Goal: Transaction & Acquisition: Purchase product/service

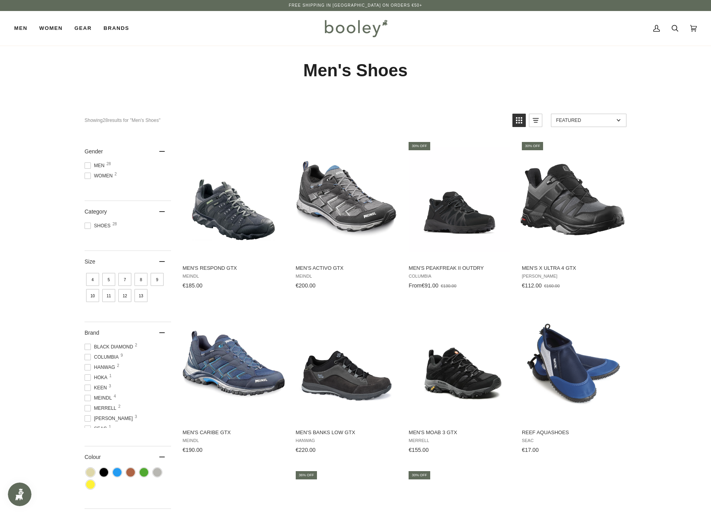
scroll to position [18, 0]
click at [91, 403] on span "Salomon 3" at bounding box center [110, 400] width 51 height 7
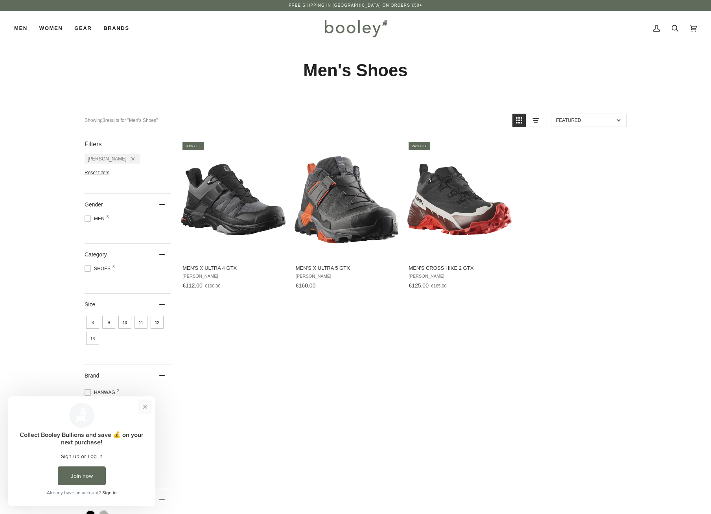
drag, startPoint x: 146, startPoint y: 406, endPoint x: 120, endPoint y: 777, distance: 371.2
click at [146, 406] on button "Close prompt" at bounding box center [145, 407] width 14 height 14
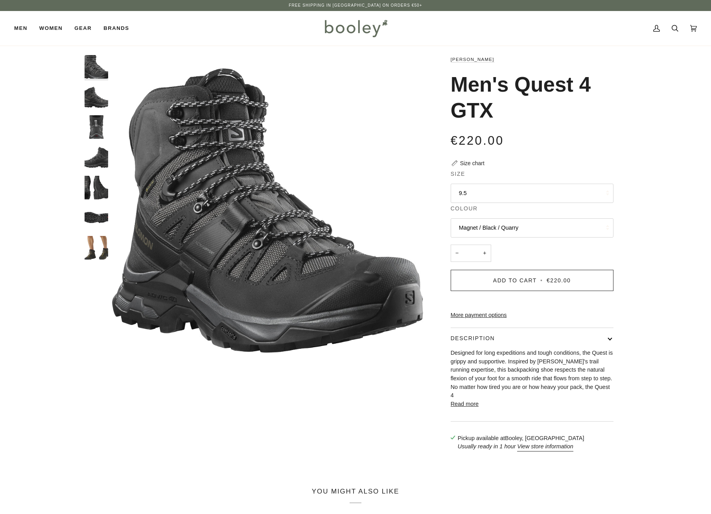
click at [494, 196] on button "9.5" at bounding box center [532, 193] width 163 height 19
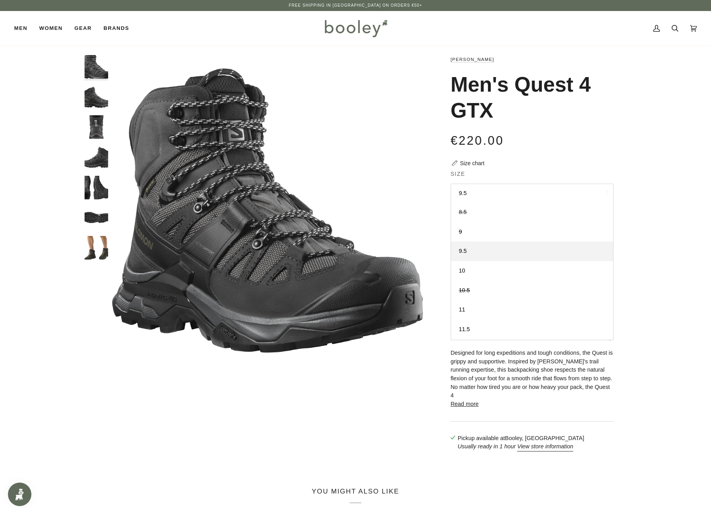
click at [460, 211] on span "8.5" at bounding box center [463, 212] width 8 height 6
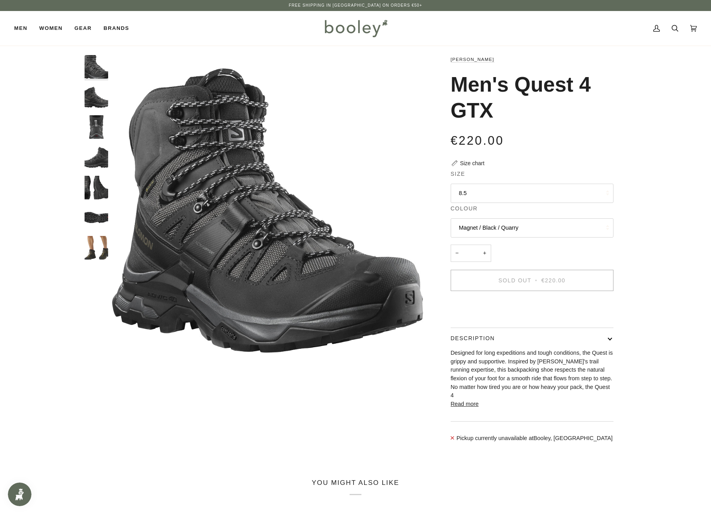
click at [476, 190] on button "8.5" at bounding box center [532, 193] width 163 height 19
click at [506, 156] on div "€220.00 Sale • Save" at bounding box center [532, 145] width 163 height 28
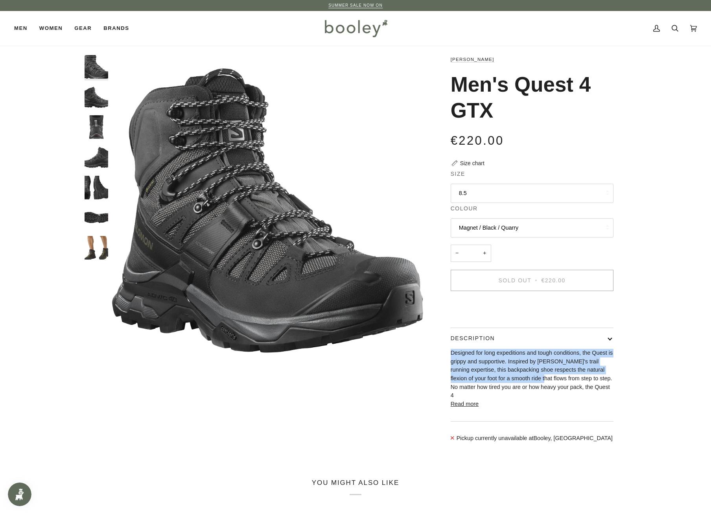
drag, startPoint x: 577, startPoint y: 386, endPoint x: 533, endPoint y: 391, distance: 44.3
click at [533, 391] on p "Designed for long expeditions and tough conditions, the Quest is grippy and sup…" at bounding box center [532, 374] width 163 height 51
drag, startPoint x: 533, startPoint y: 391, endPoint x: 524, endPoint y: 386, distance: 9.7
click at [532, 391] on p "Designed for long expeditions and tough conditions, the Quest is grippy and sup…" at bounding box center [532, 374] width 163 height 51
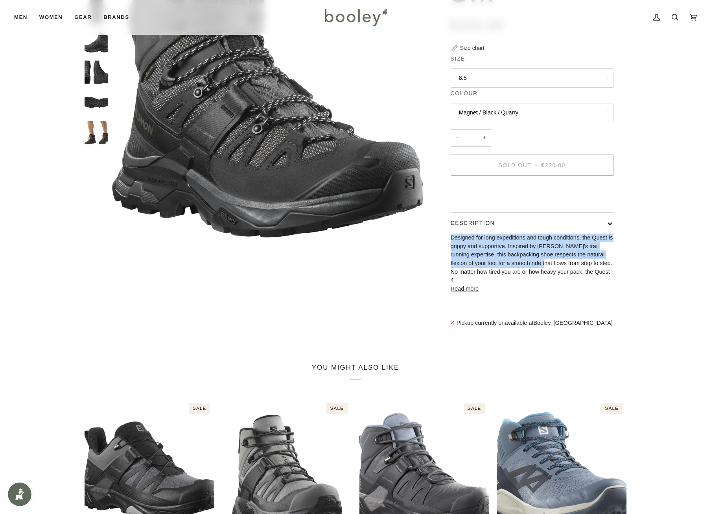
scroll to position [118, 0]
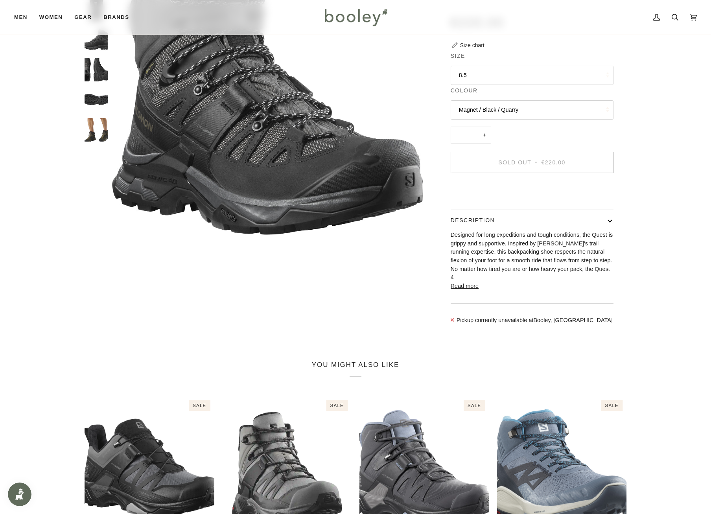
click at [45, 353] on div "You might also like Related products Recently viewed See all See all 1 2 3 4 5 …" at bounding box center [355, 463] width 711 height 233
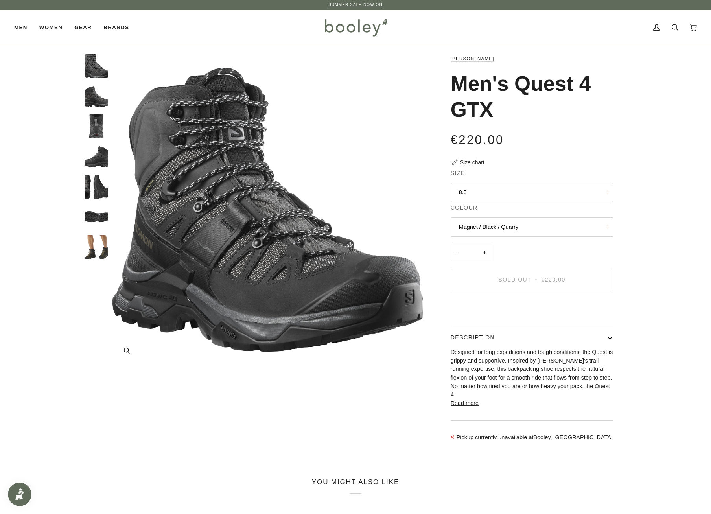
scroll to position [0, 0]
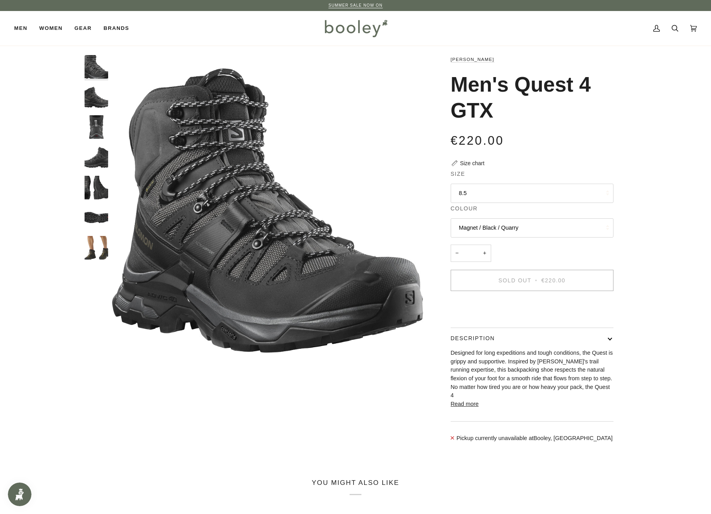
click at [97, 101] on img "Salomon Men's Quest 4 GTX Magnet / Black / Quarry - Booley Galway" at bounding box center [97, 97] width 24 height 24
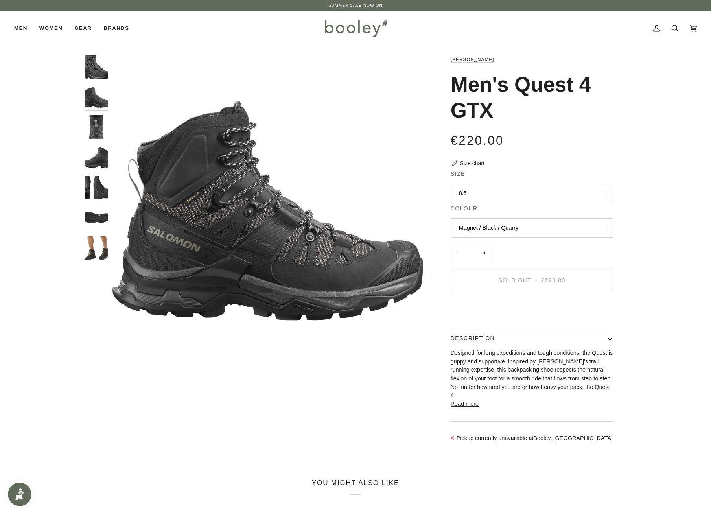
click at [94, 133] on img "Salomon Men's Quest 4 GTX Magnet / Black / Quarry - Booley Galway" at bounding box center [97, 127] width 24 height 24
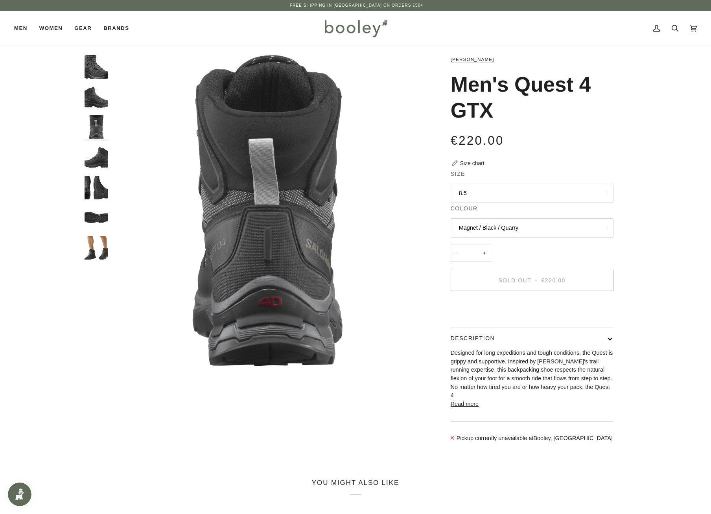
click at [96, 165] on img "Salomon Men's Quest 4 GTX Magnet / Black / Quarry - Booley Galway" at bounding box center [97, 158] width 24 height 24
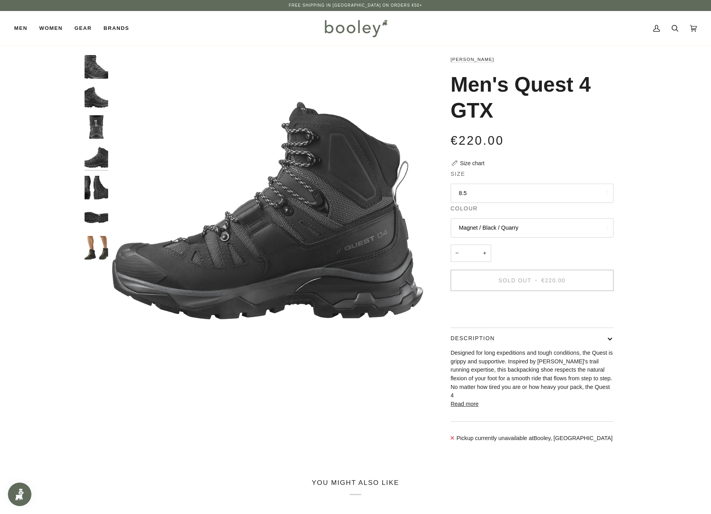
click at [92, 188] on img "Salomon Men's Quest 4 GTX Magnet / Black / Quarry - Booley Galway" at bounding box center [97, 188] width 24 height 24
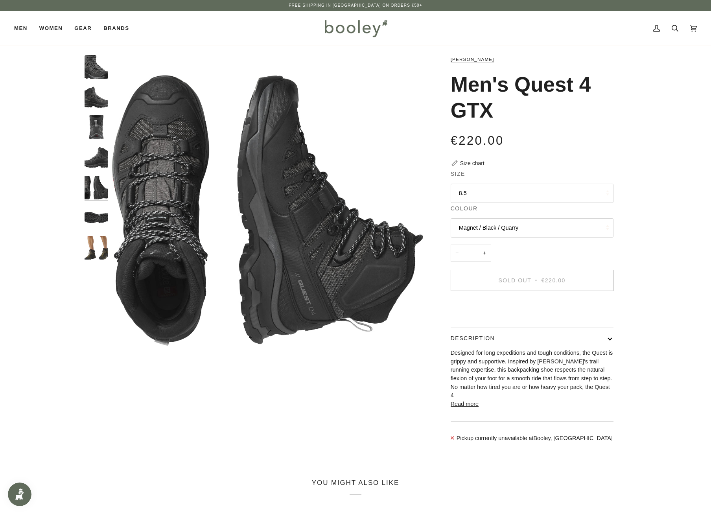
click at [94, 215] on img "Salomon Men's Quest 4 GTX Olive Night / Peat / Safari - Booley Galway" at bounding box center [97, 218] width 24 height 24
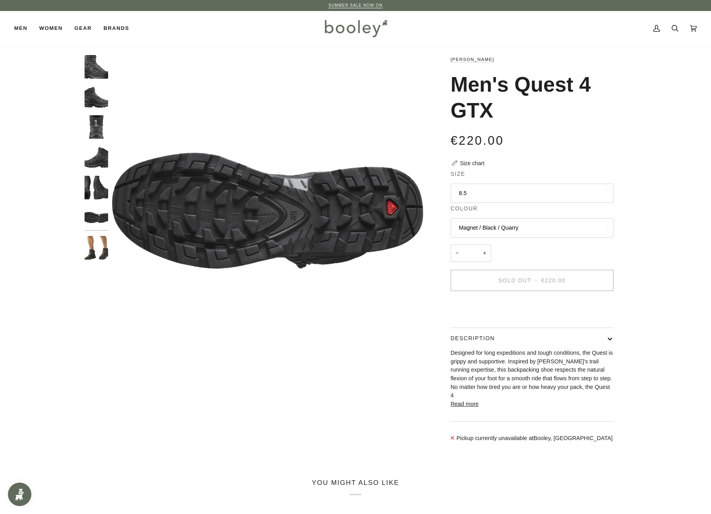
click at [89, 253] on img "Salomon Men's Quest 4 GTX Olive Night / Peat / Safari - Booley Galway" at bounding box center [97, 248] width 24 height 24
